Goal: Task Accomplishment & Management: Manage account settings

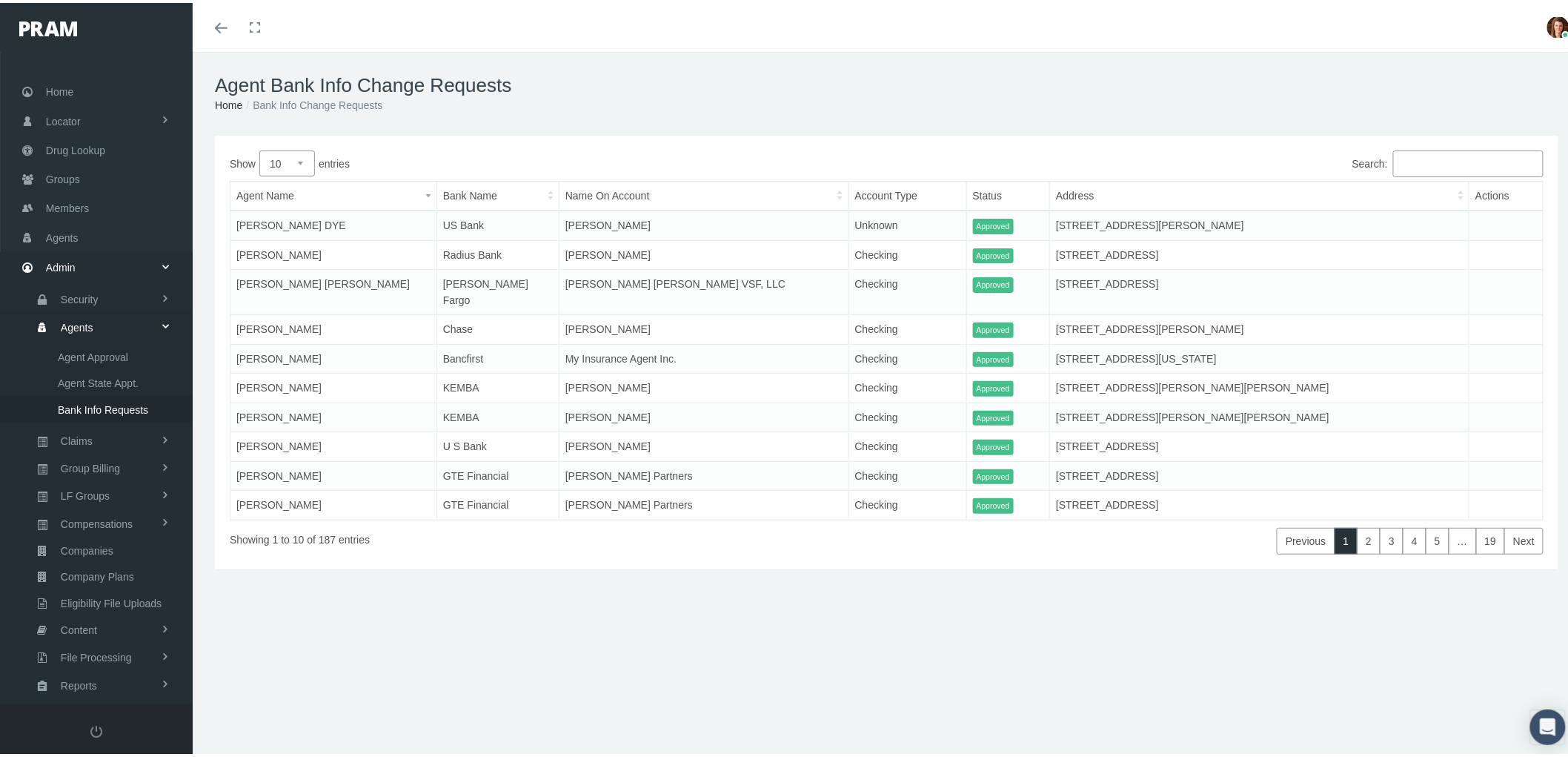
scroll to position [42, 0]
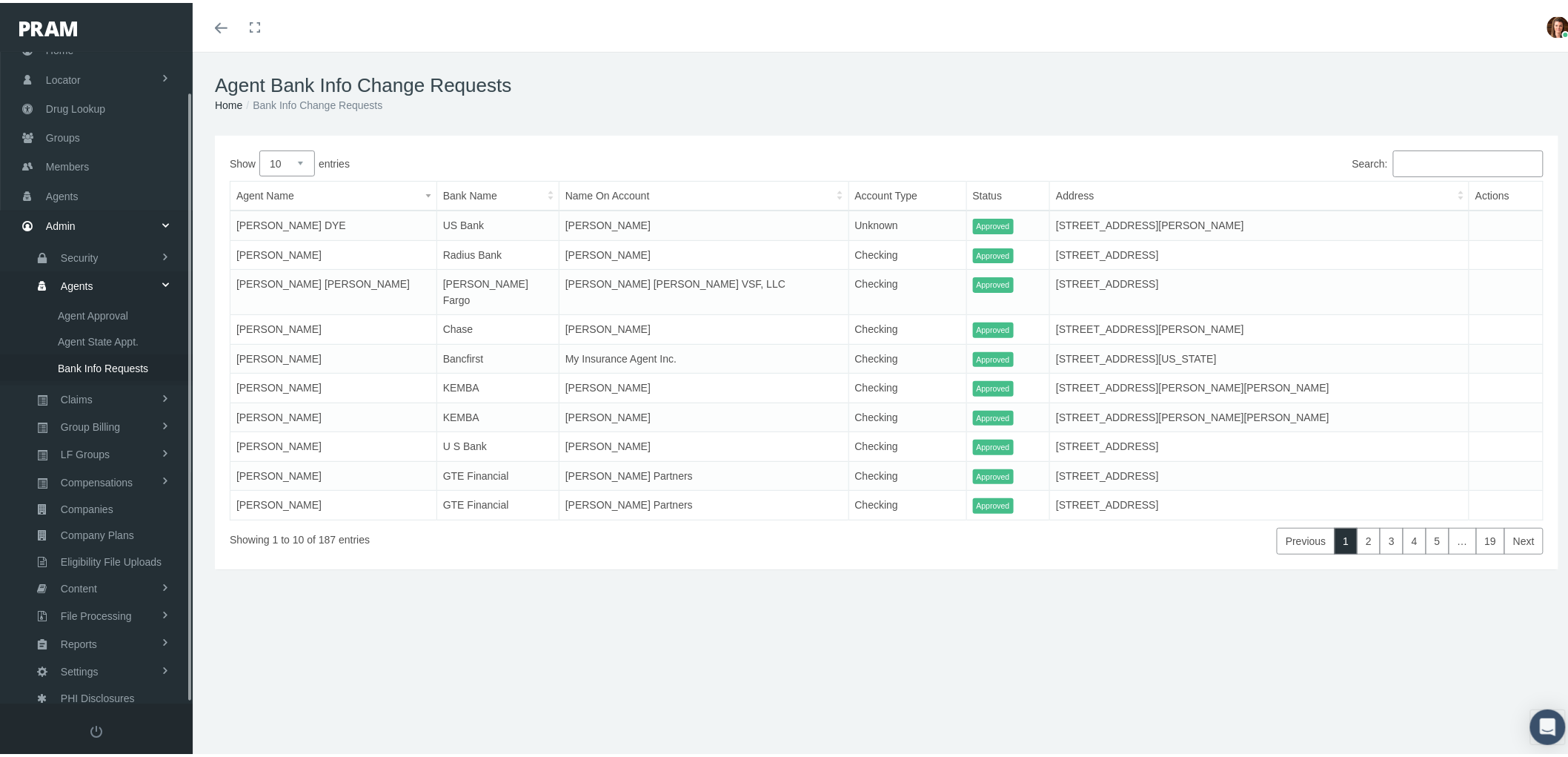
click at [79, 359] on span "Bank Info Requests" at bounding box center [103, 365] width 91 height 25
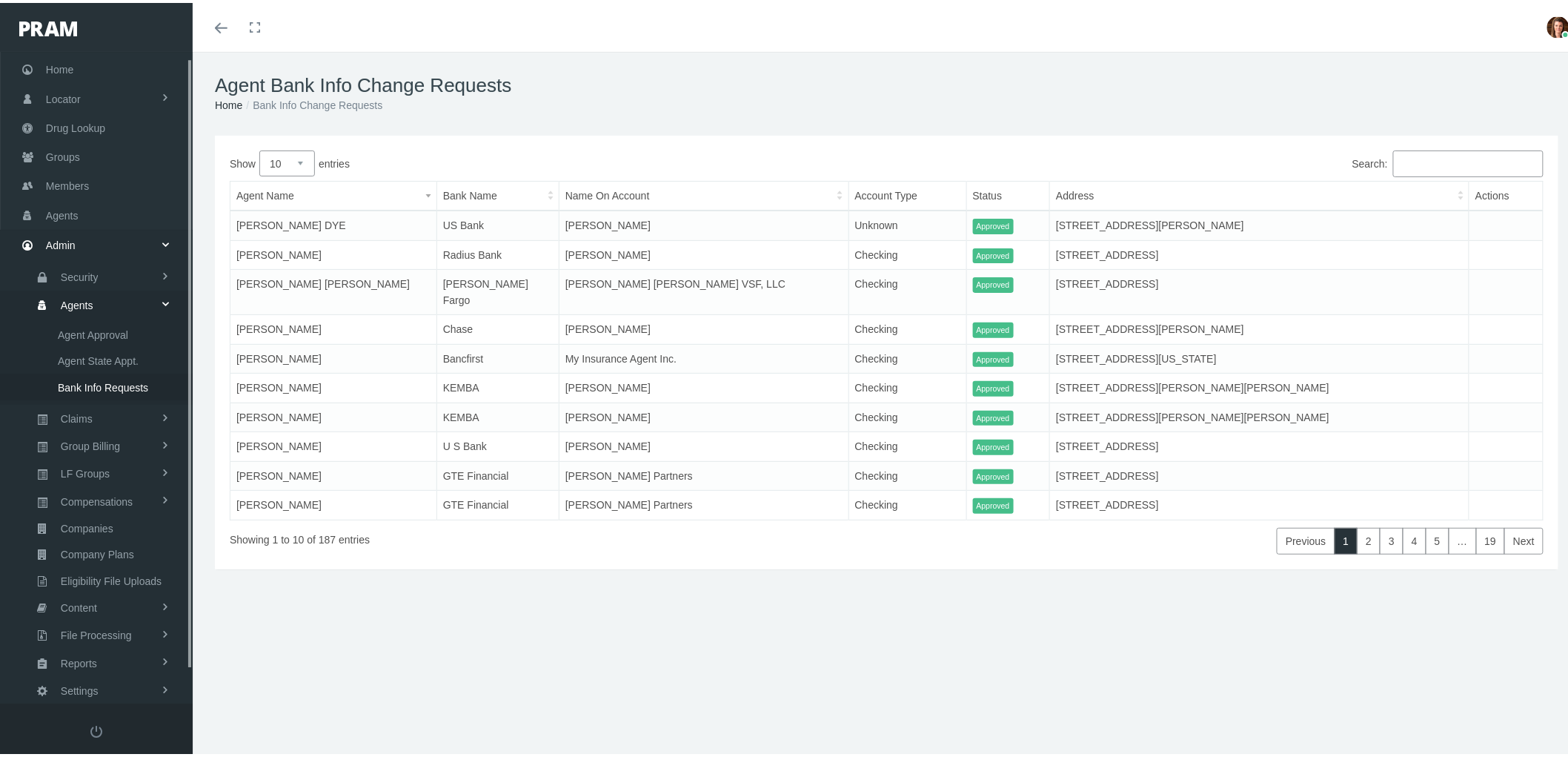
scroll to position [42, 0]
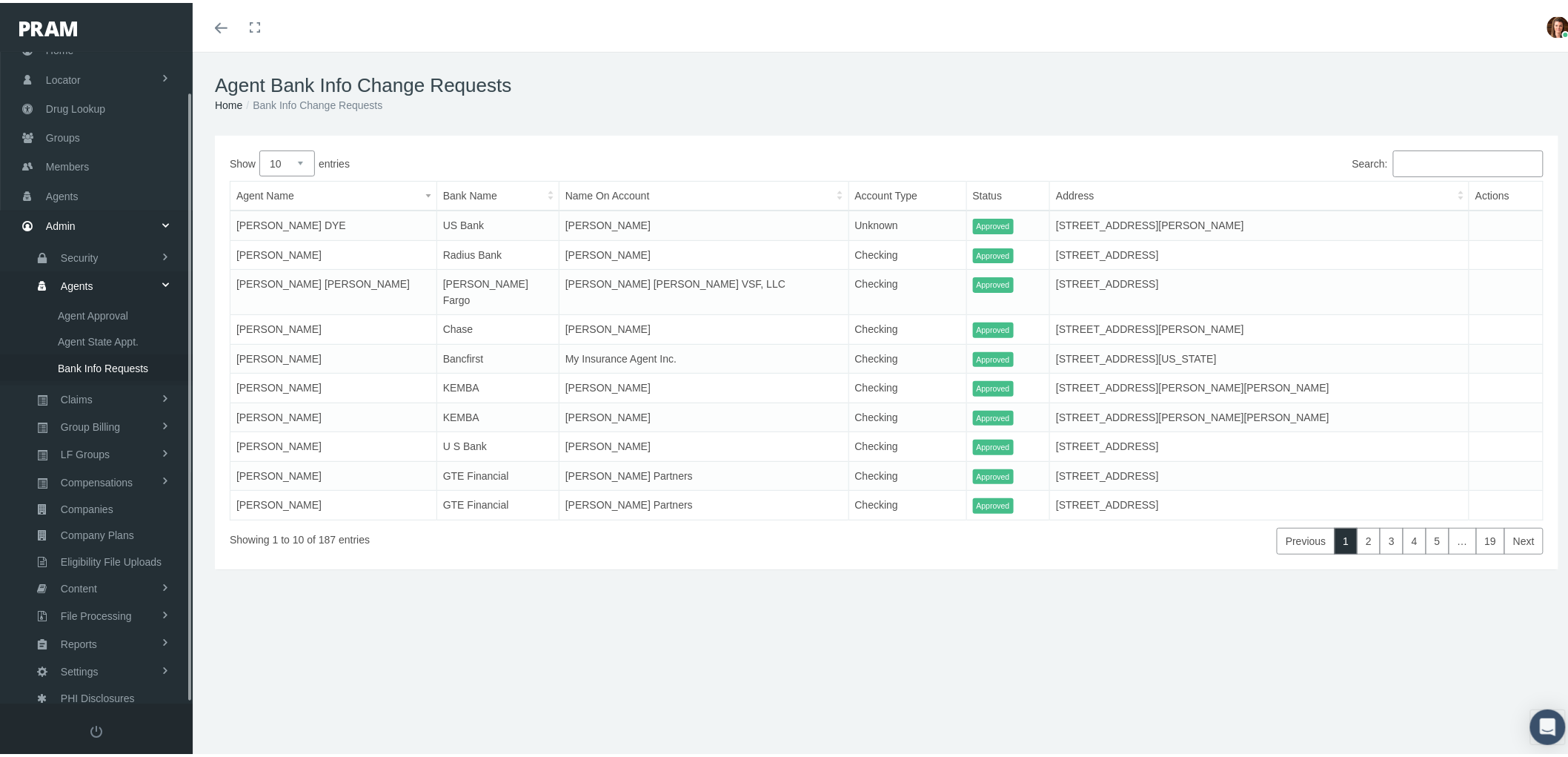
click at [108, 358] on span "Bank Info Requests" at bounding box center [103, 365] width 91 height 25
click at [109, 360] on span "Bank Info Requests" at bounding box center [103, 365] width 91 height 25
click at [95, 388] on link "Claims" at bounding box center [96, 396] width 192 height 26
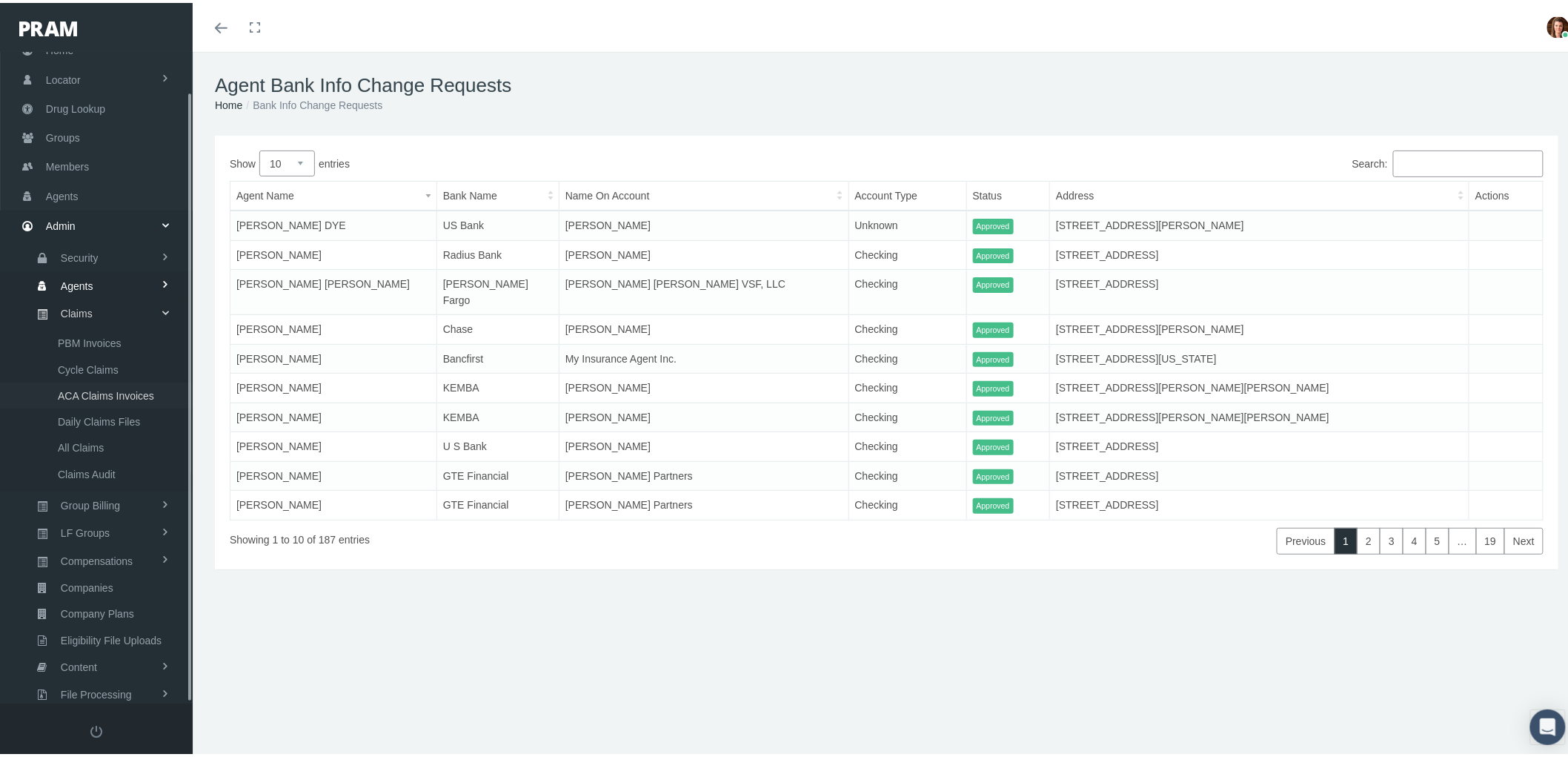
click at [129, 386] on span "ACA Claims Invoices" at bounding box center [106, 393] width 97 height 25
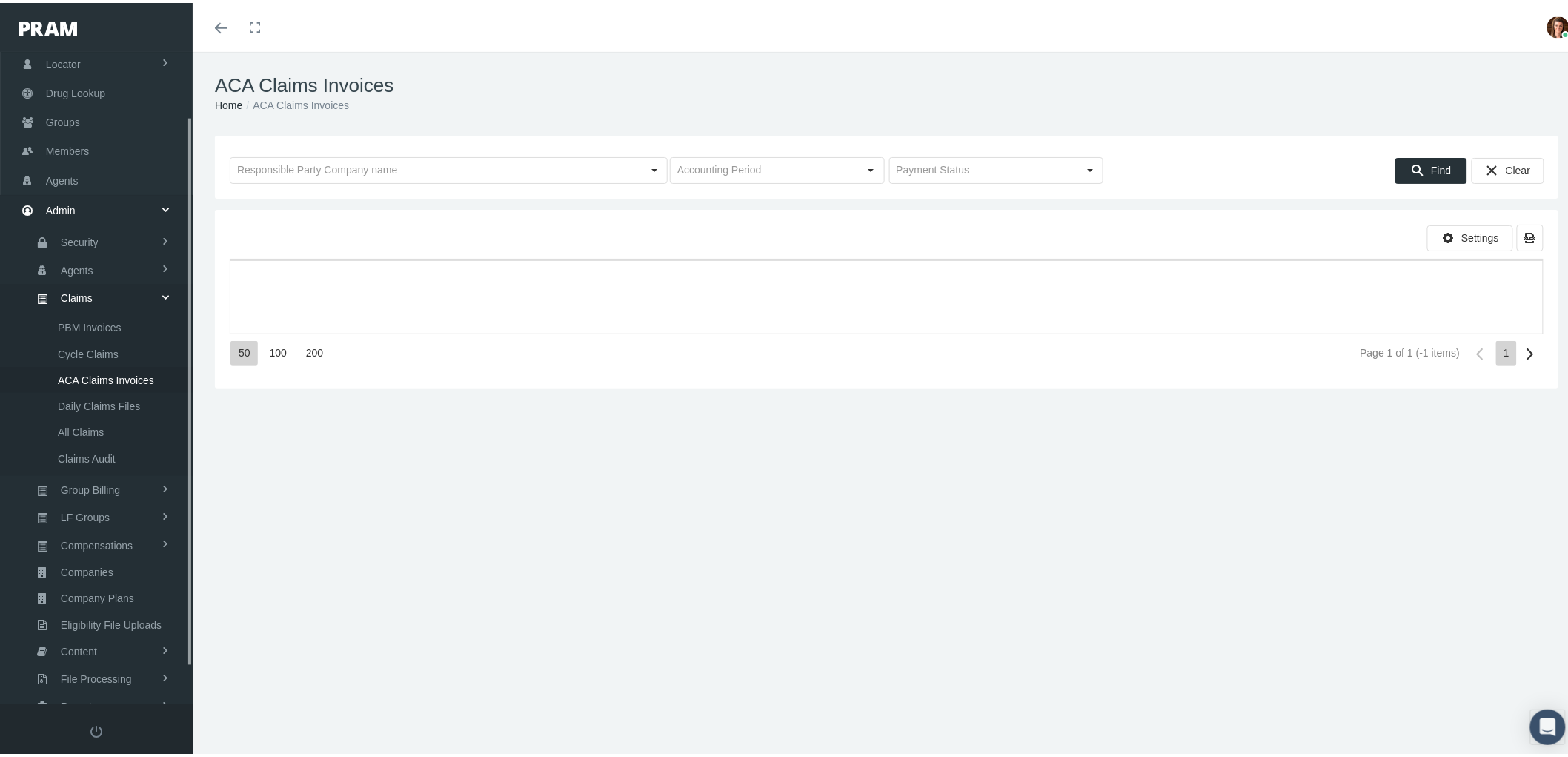
scroll to position [119, 0]
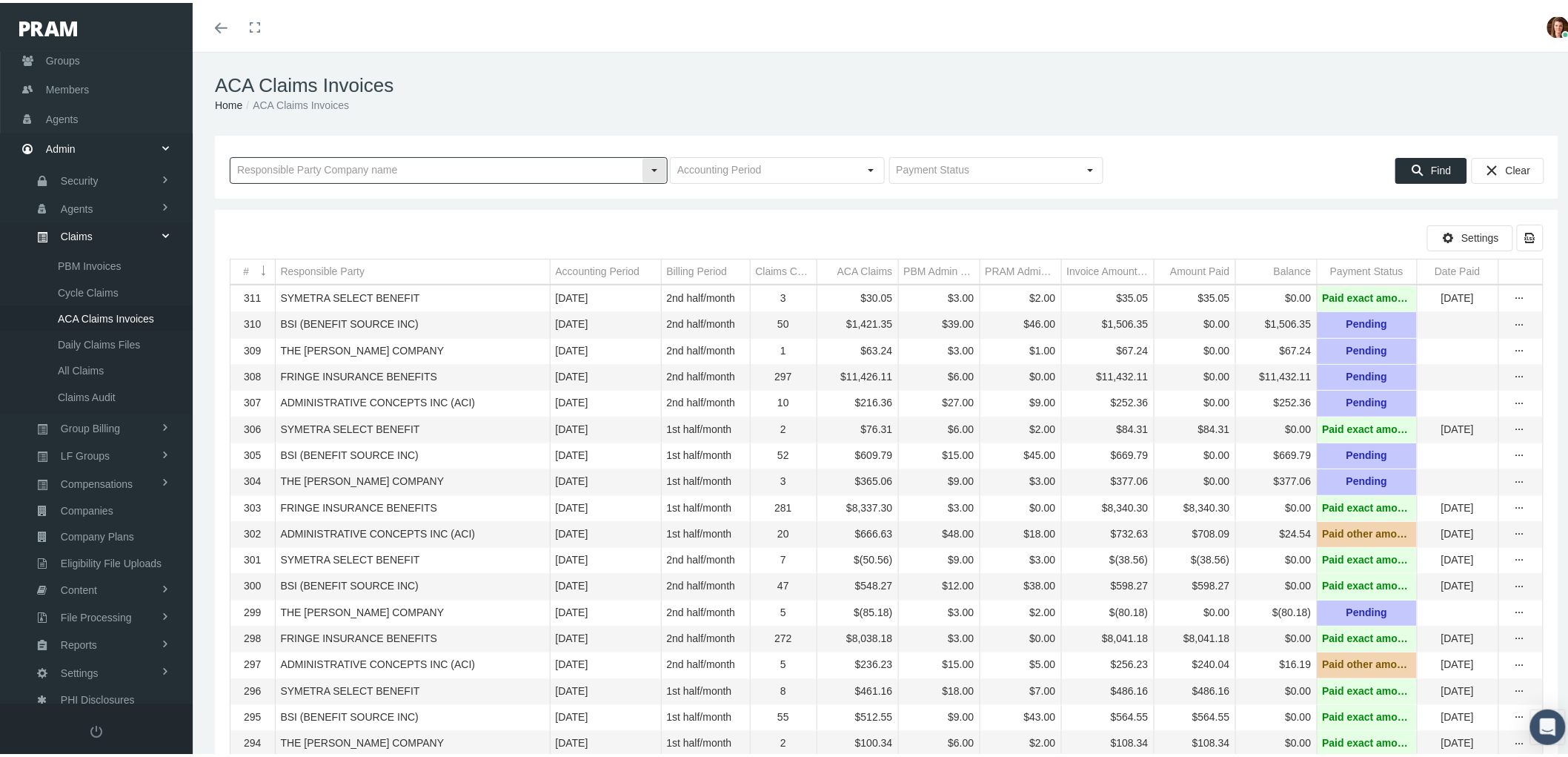
click at [393, 162] on input "text" at bounding box center [436, 168] width 411 height 25
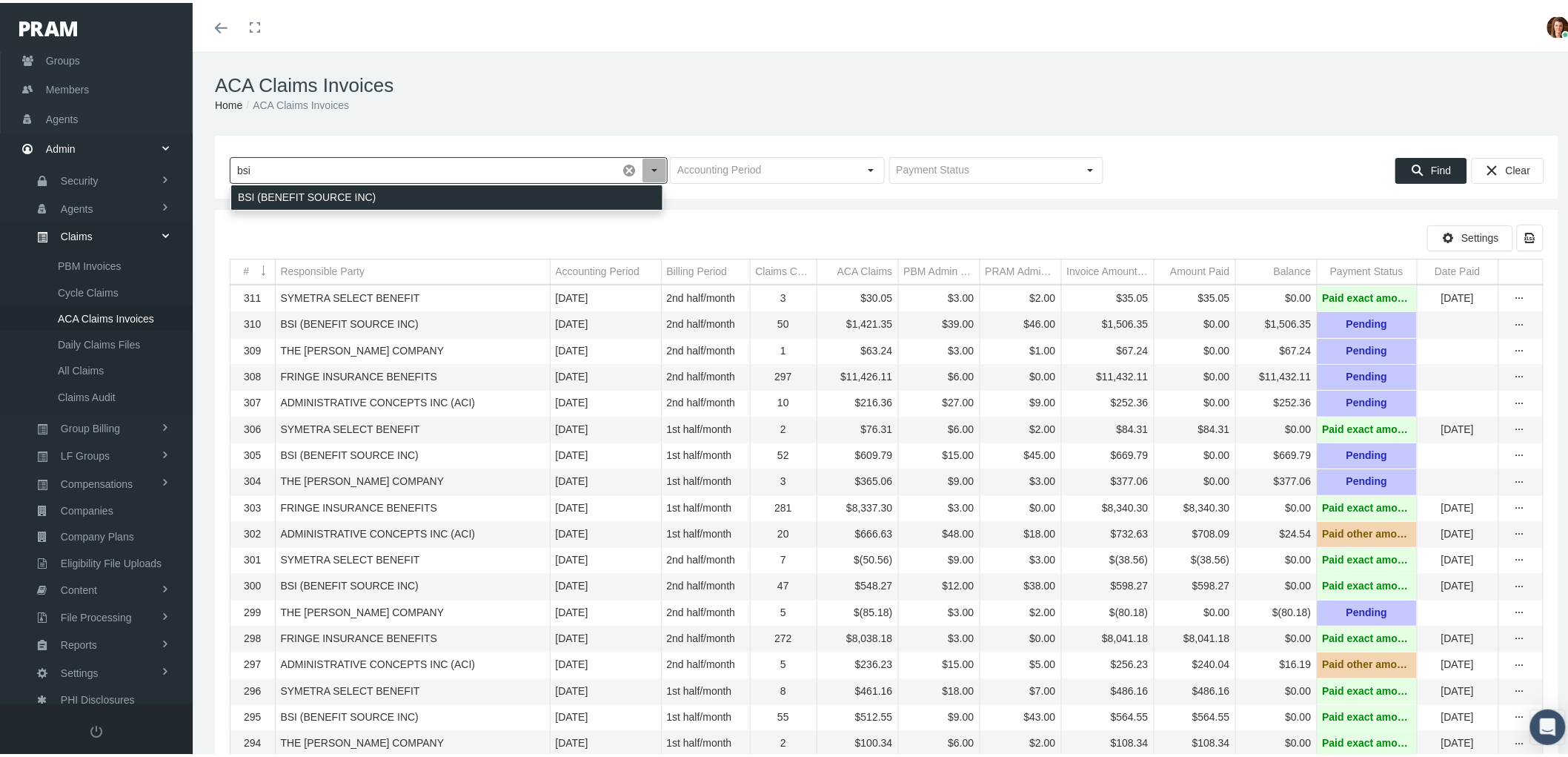
click at [420, 194] on div "BSI (BENEFIT SOURCE INC)" at bounding box center [447, 194] width 431 height 25
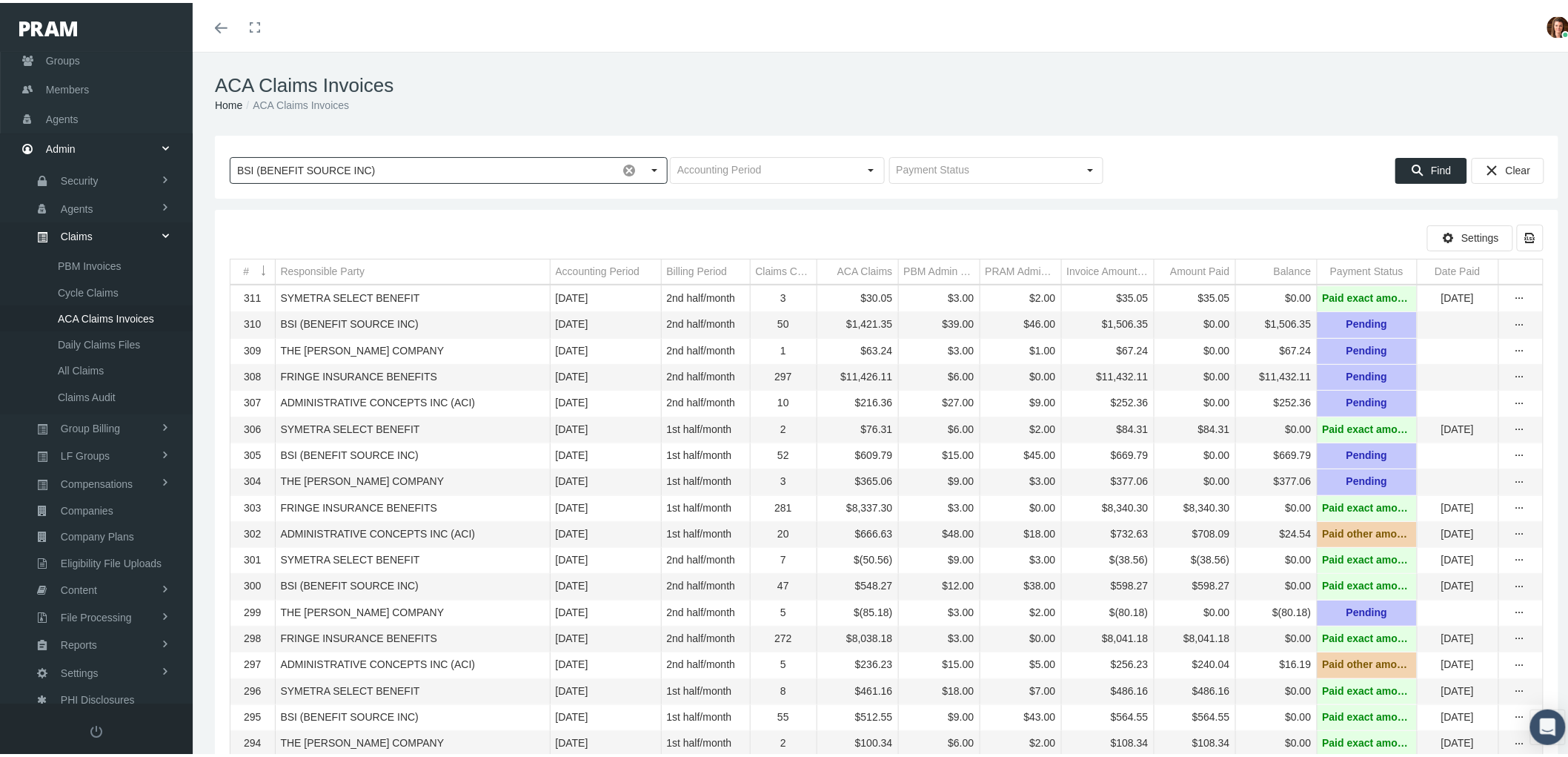
type input "BSI (BENEFIT SOURCE INC)"
click at [1439, 165] on div "Find" at bounding box center [1431, 168] width 70 height 25
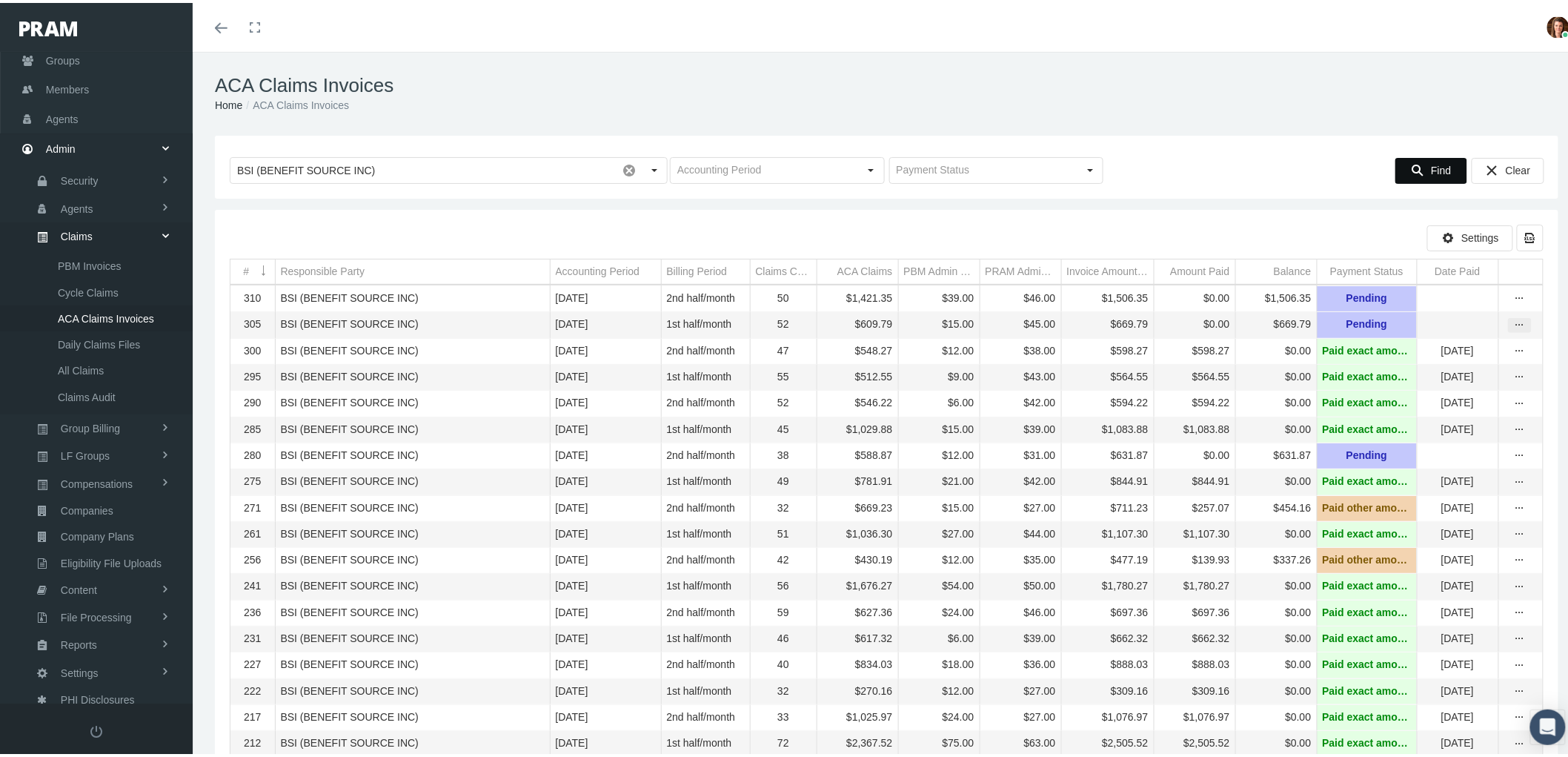
click at [1509, 323] on div "more" at bounding box center [1520, 322] width 22 height 14
click at [1468, 351] on div "View" at bounding box center [1444, 349] width 145 height 31
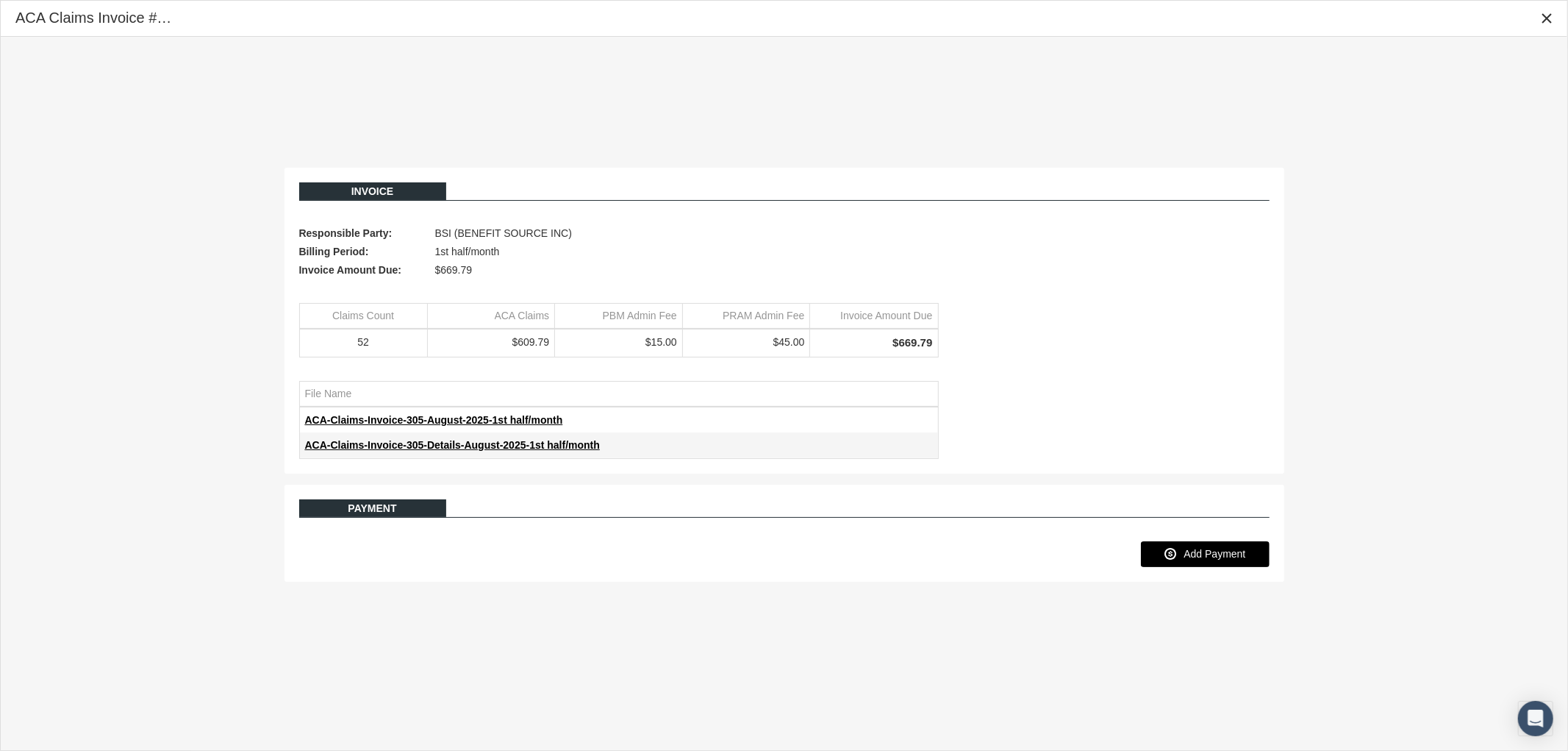
click at [1188, 558] on span "Add Payment" at bounding box center [1214, 553] width 61 height 12
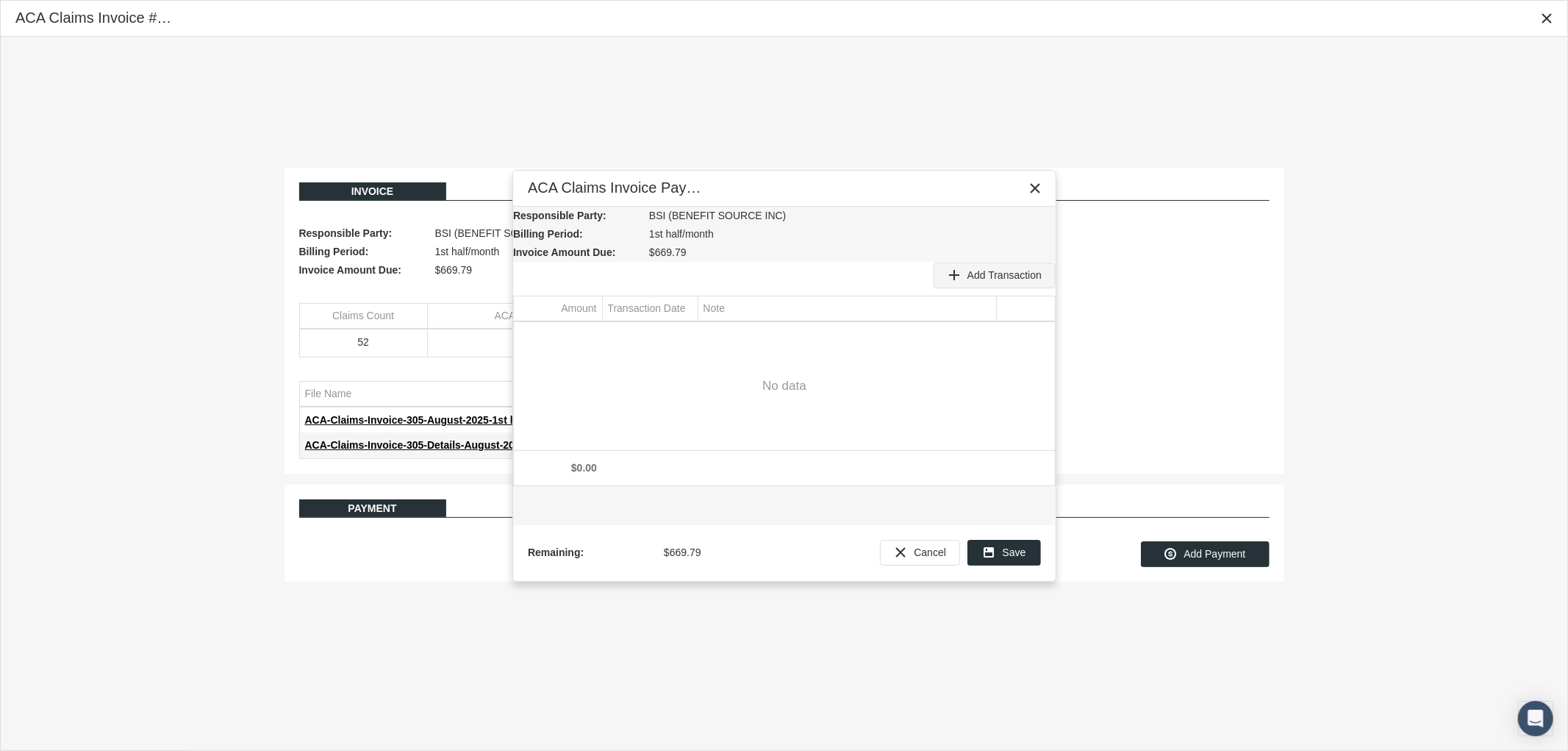
click at [1009, 276] on span "Add Transaction" at bounding box center [1005, 275] width 74 height 12
type input "546.49"
click at [693, 336] on div "Select" at bounding box center [685, 335] width 24 height 23
click at [780, 453] on span "12" at bounding box center [781, 453] width 13 height 13
type input "[DATE]"
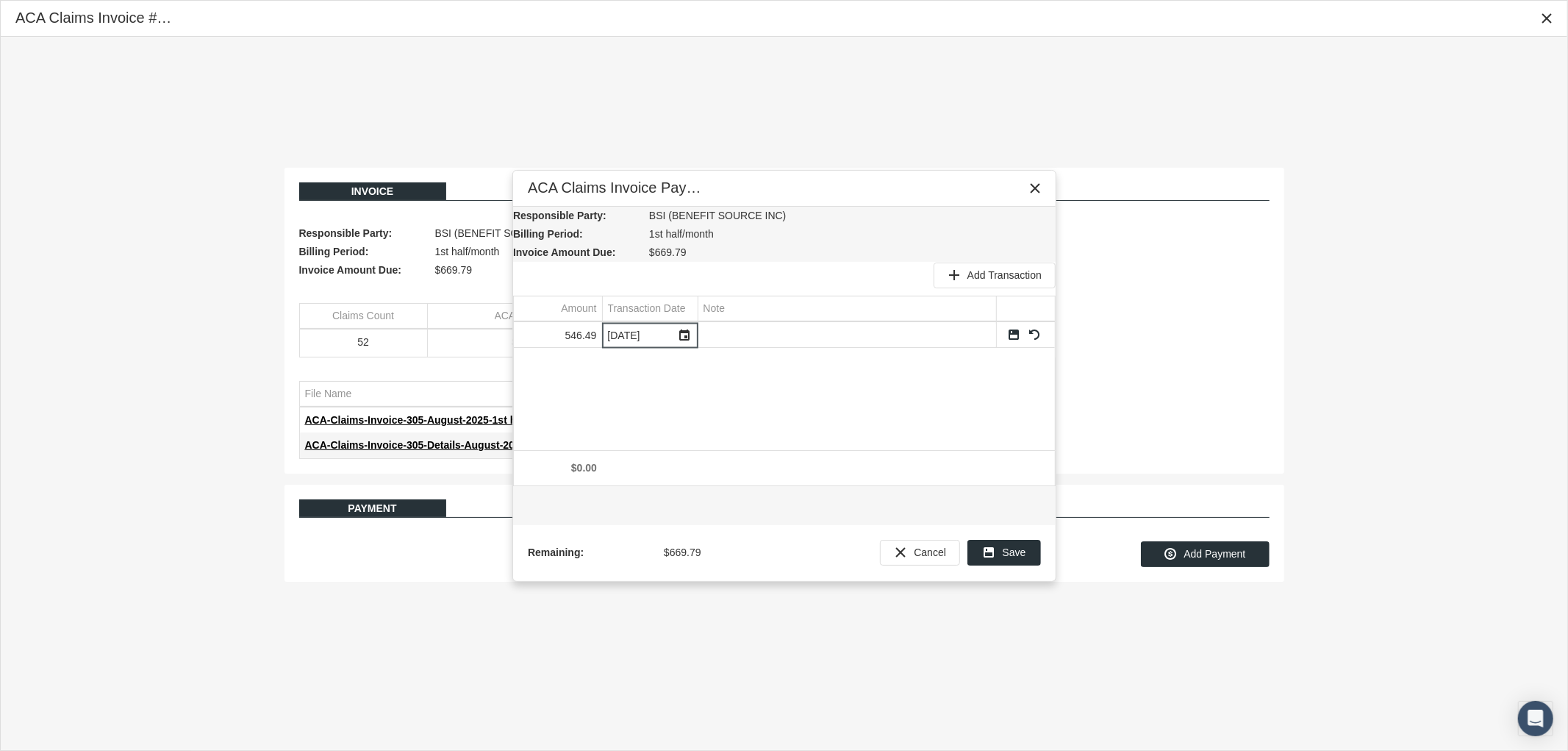
click at [763, 341] on input "Data grid" at bounding box center [847, 335] width 298 height 24
type input "Ck # 5896 - [GEOGRAPHIC_DATA]"
click at [1010, 329] on link "Save" at bounding box center [1014, 335] width 13 height 13
click at [1001, 544] on div "Save" at bounding box center [1005, 553] width 72 height 24
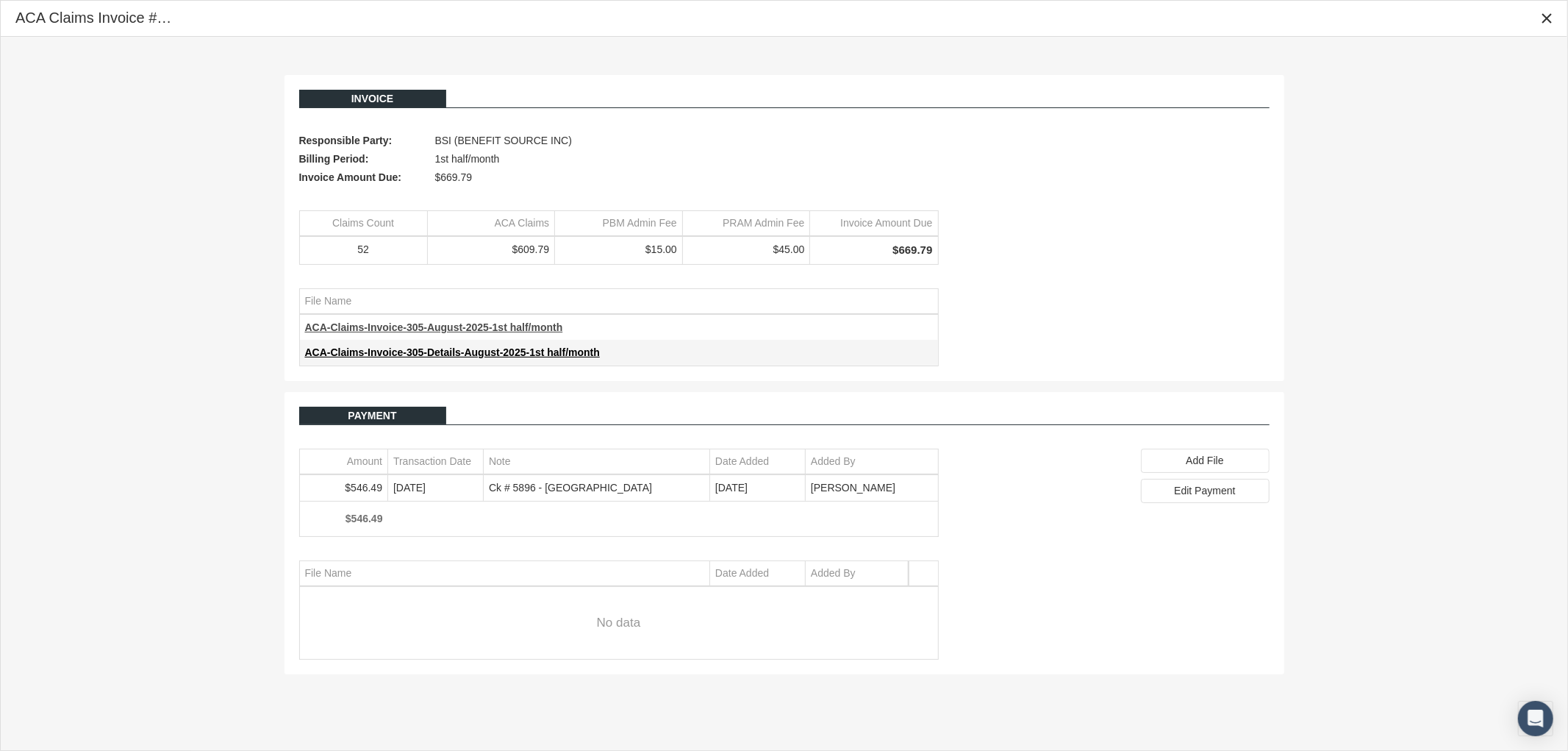
click at [467, 325] on span "ACA-Claims-Invoice-305-August-2025-1st half/month" at bounding box center [434, 327] width 258 height 12
click at [1546, 18] on icon "Close" at bounding box center [1547, 19] width 13 height 13
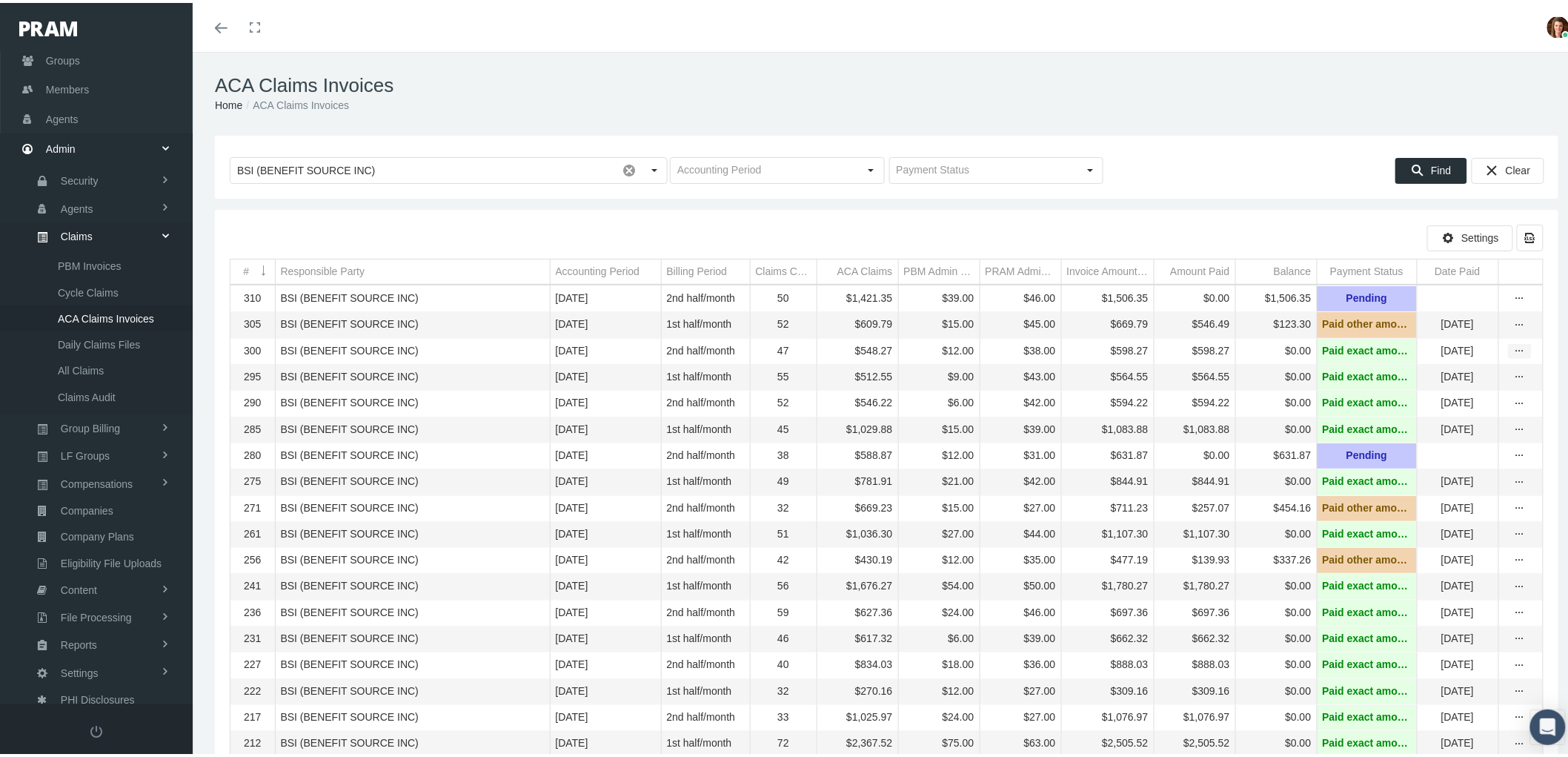
click at [1517, 353] on div "more" at bounding box center [1520, 348] width 22 height 14
click at [1473, 375] on div "View" at bounding box center [1444, 377] width 145 height 31
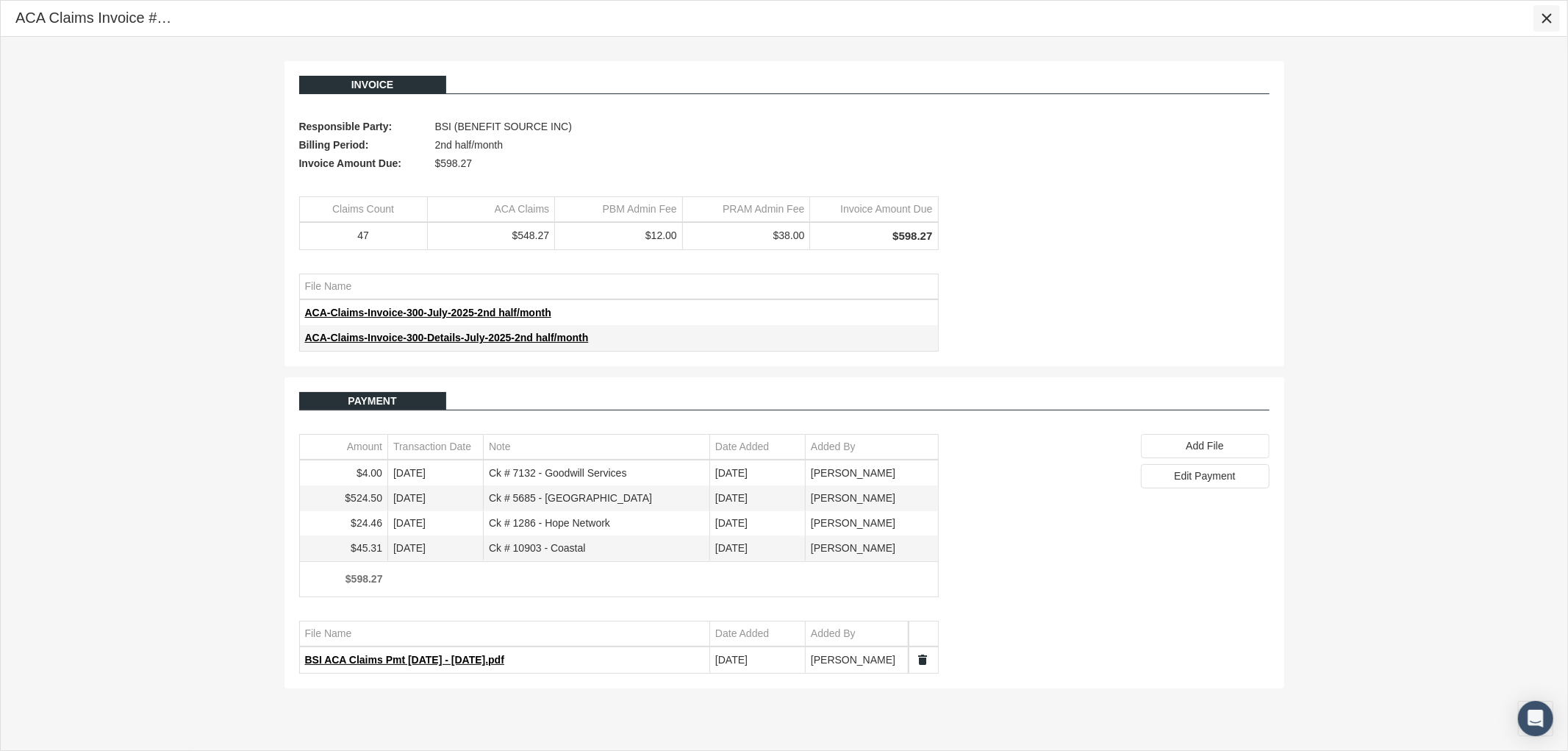
click at [1553, 12] on icon "Close" at bounding box center [1547, 19] width 13 height 13
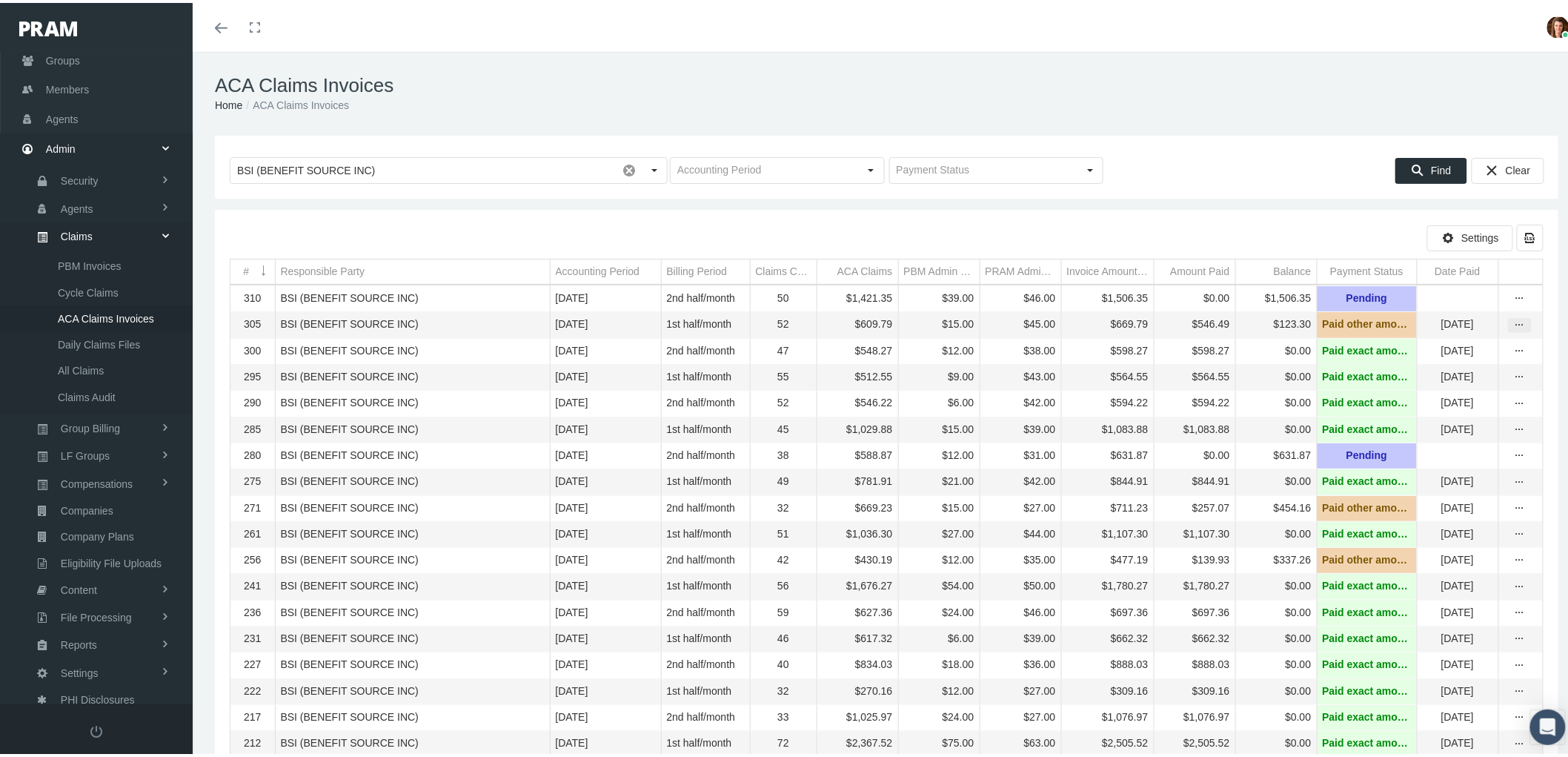
click at [1513, 328] on icon "more" at bounding box center [1520, 322] width 14 height 14
click at [1410, 352] on div "View" at bounding box center [1444, 349] width 145 height 31
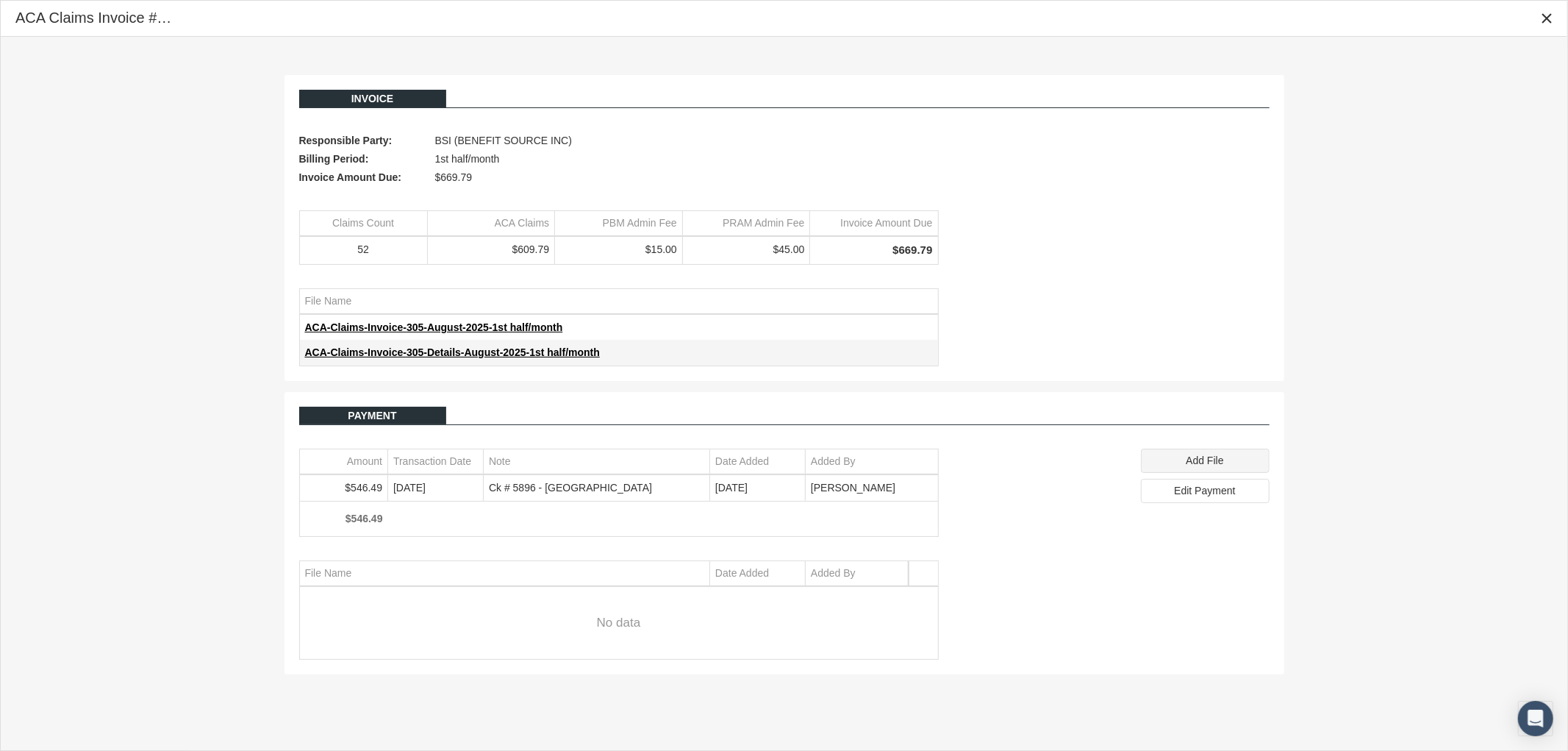
click at [1201, 464] on span "Add File" at bounding box center [1204, 460] width 38 height 12
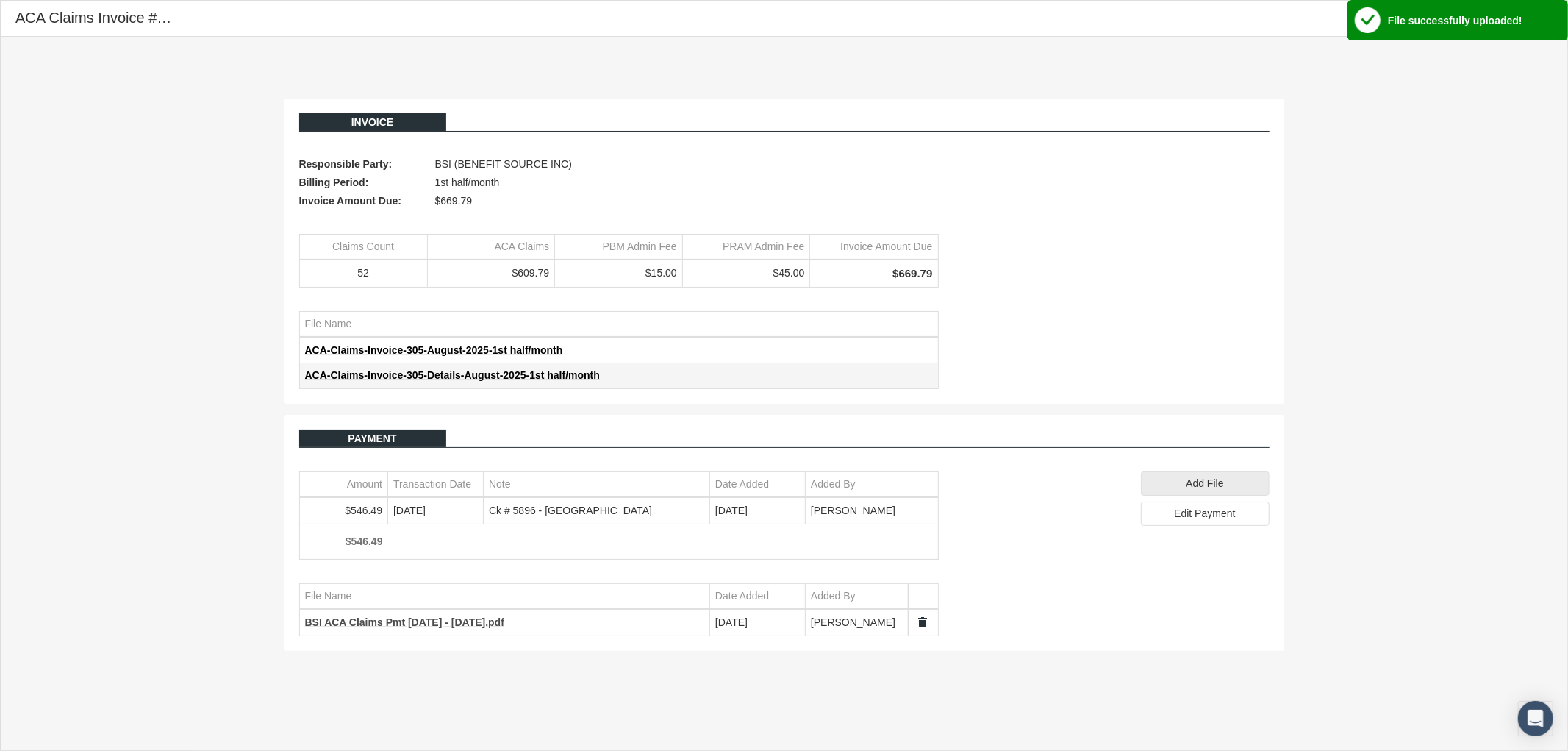
click at [416, 623] on span "BSI ACA Claims Pmt [DATE] - [DATE].pdf" at bounding box center [404, 622] width 199 height 12
click at [1082, 373] on div at bounding box center [1031, 272] width 184 height 234
click at [1545, 20] on icon "Close" at bounding box center [1547, 19] width 13 height 13
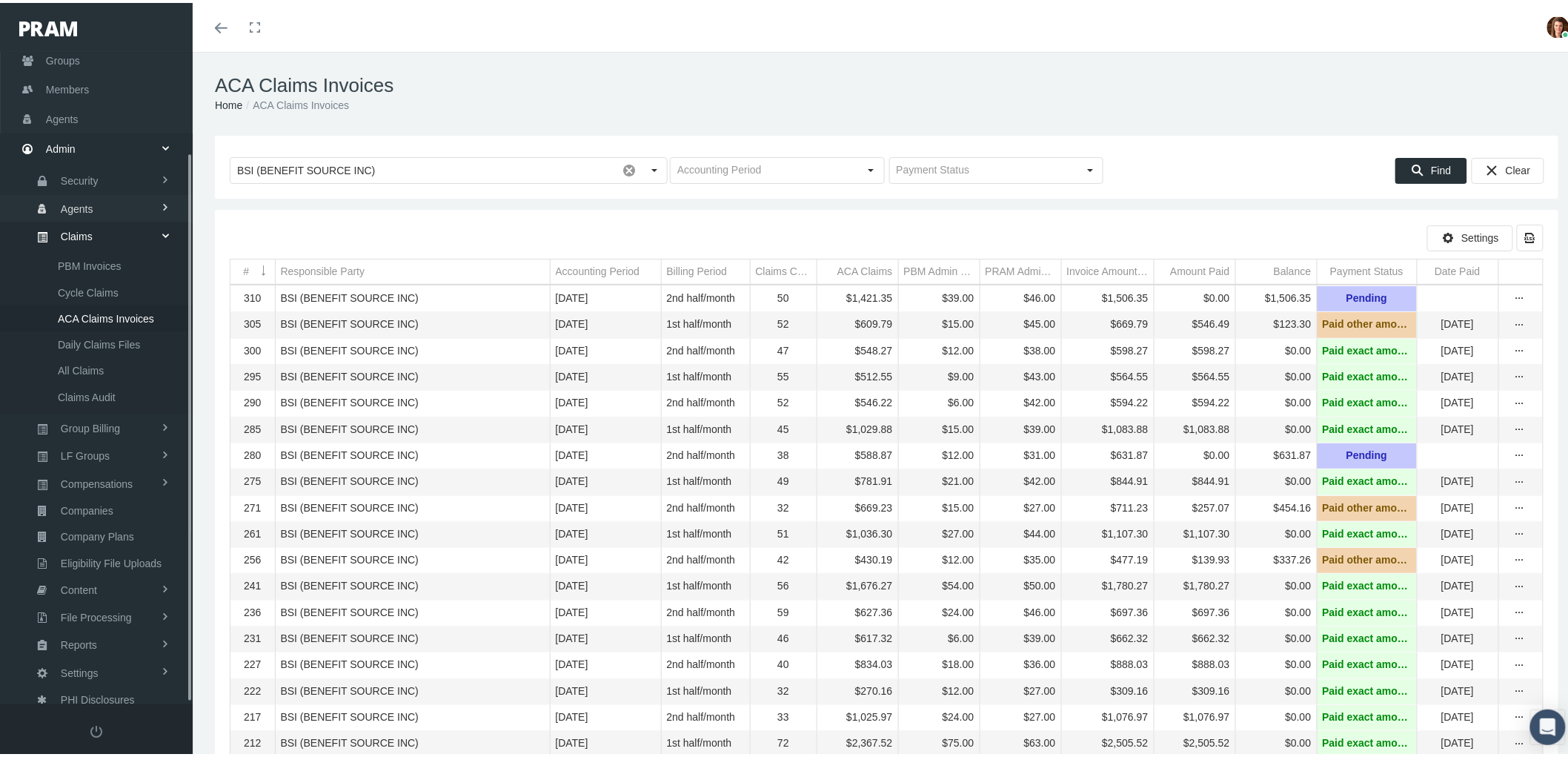
click at [75, 201] on span "Agents" at bounding box center [77, 206] width 32 height 25
click at [97, 365] on span "Bank Info Requests" at bounding box center [103, 365] width 91 height 25
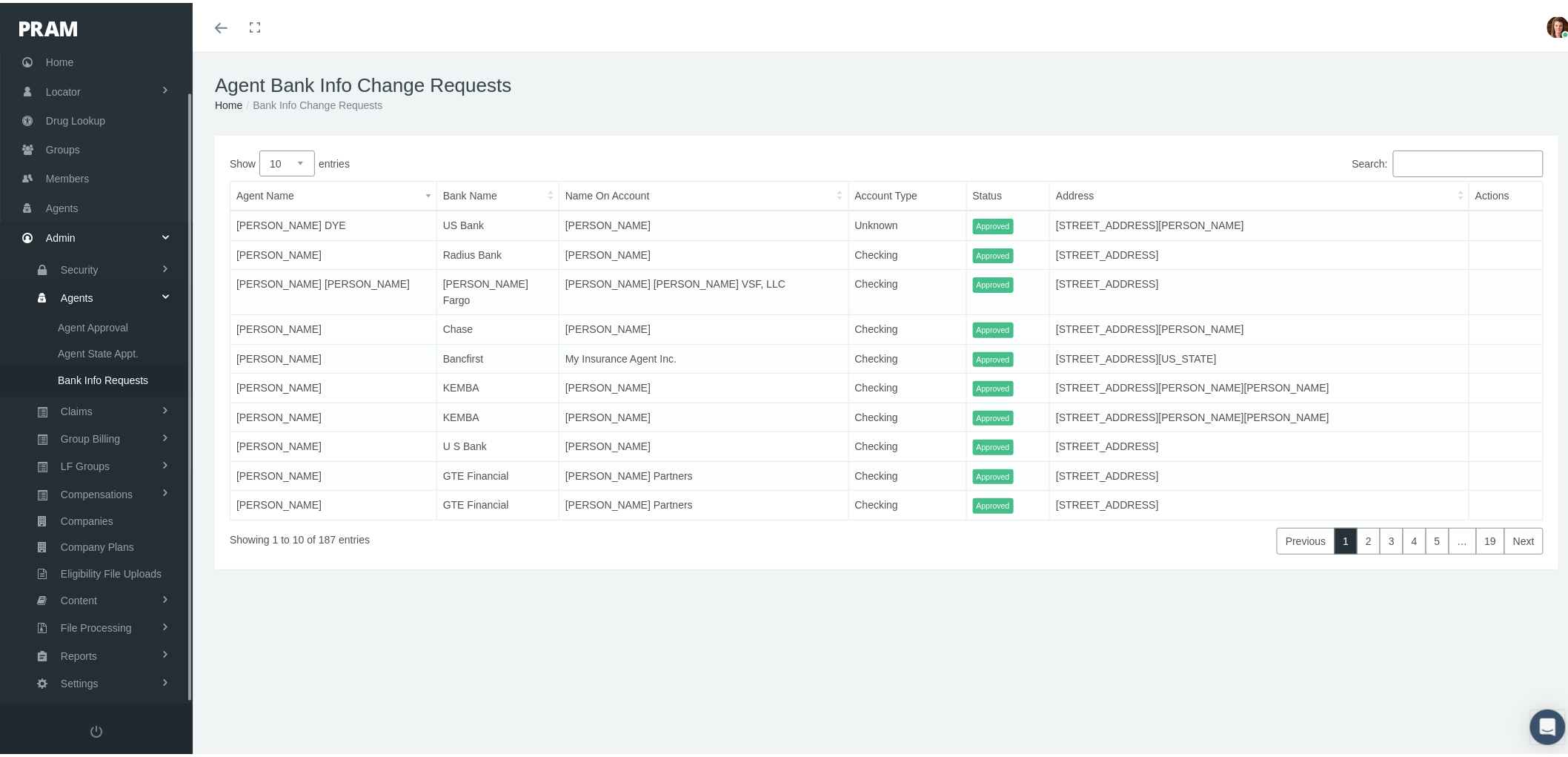
scroll to position [42, 0]
